Goal: Task Accomplishment & Management: Manage account settings

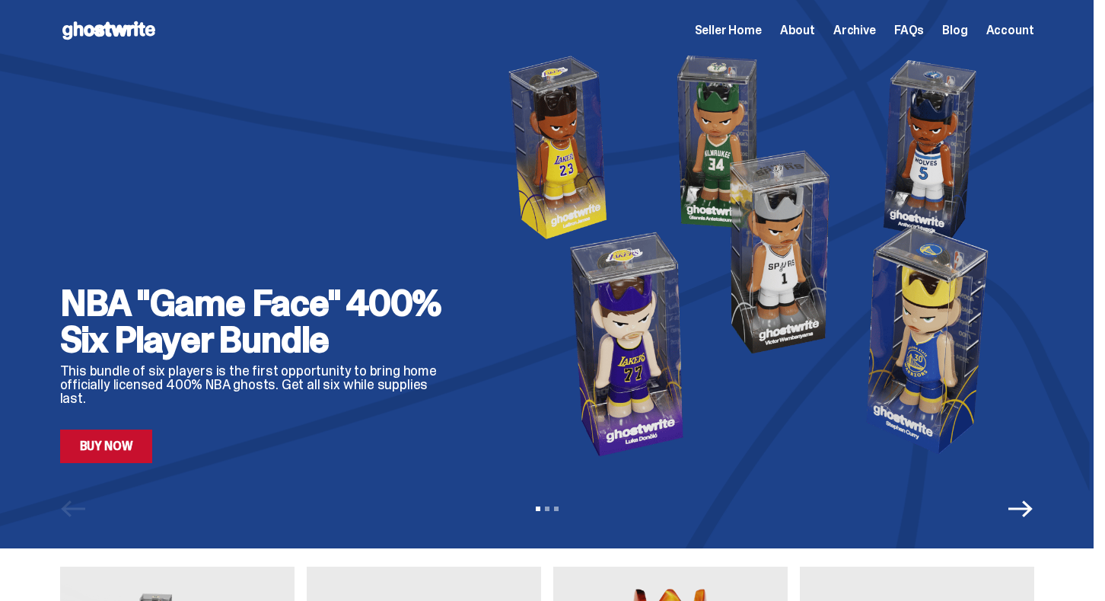
click at [762, 32] on span "Seller Home" at bounding box center [728, 30] width 67 height 12
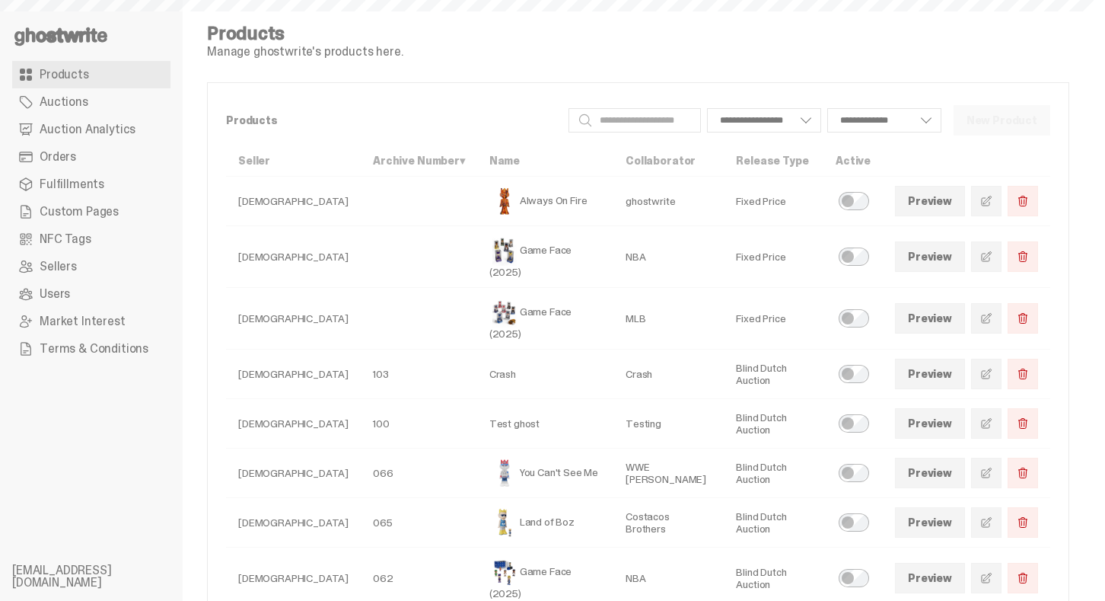
select select
click at [989, 202] on link at bounding box center [986, 201] width 30 height 30
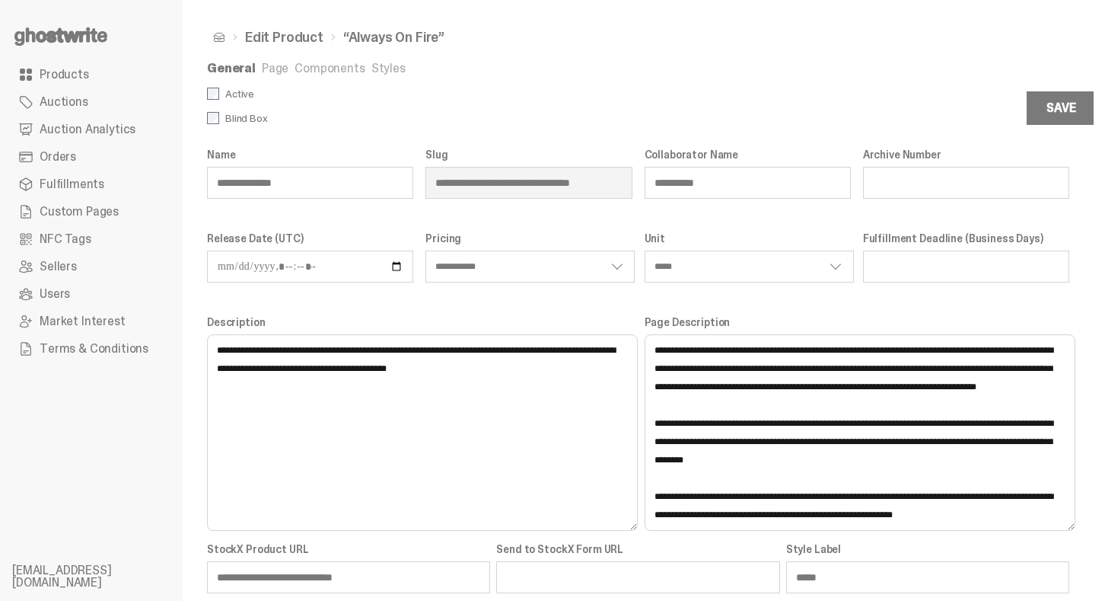
click at [274, 70] on link "Page" at bounding box center [275, 68] width 27 height 16
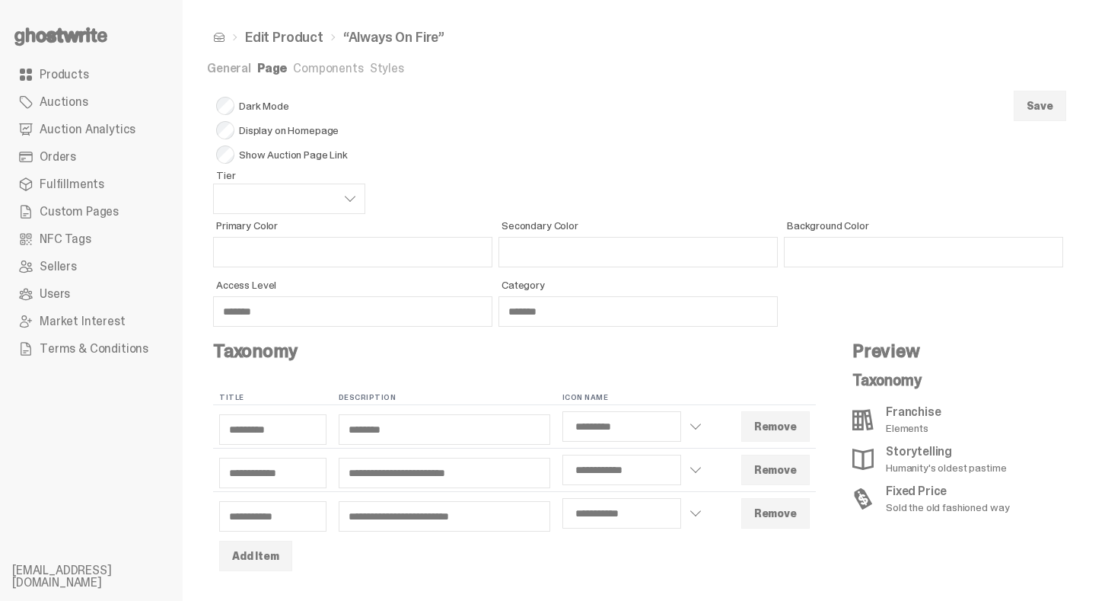
click at [230, 65] on link "General" at bounding box center [229, 68] width 44 height 16
